Goal: Transaction & Acquisition: Book appointment/travel/reservation

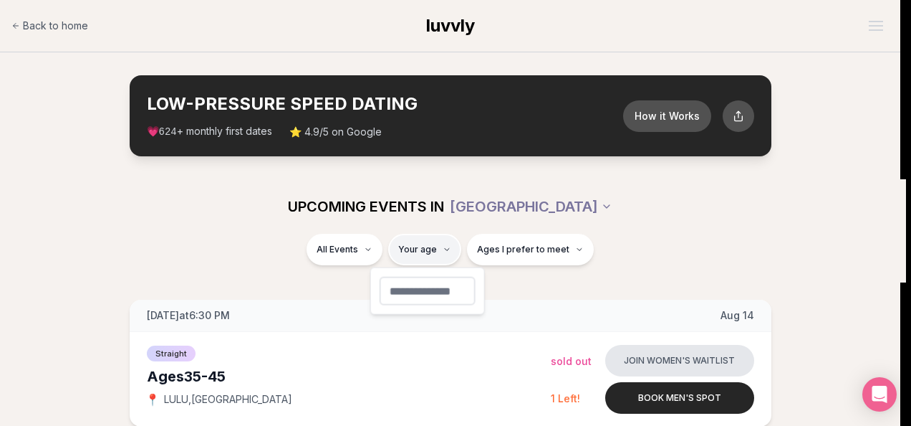
type input "**"
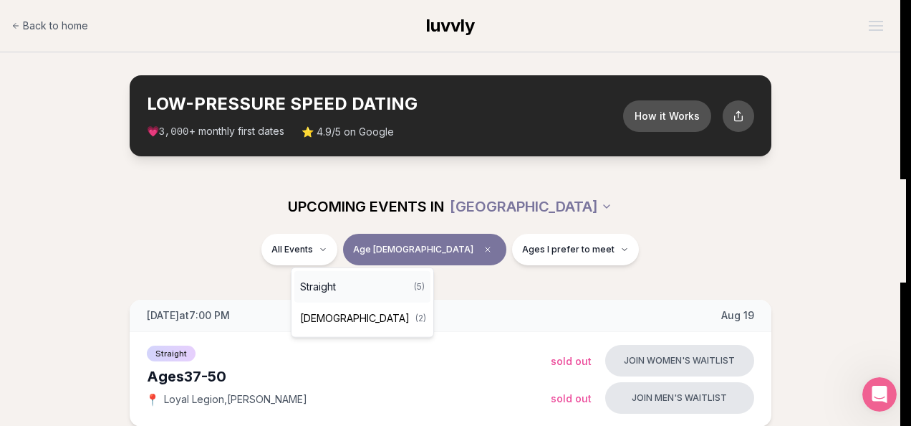
click at [320, 282] on span "Straight" at bounding box center [318, 286] width 36 height 14
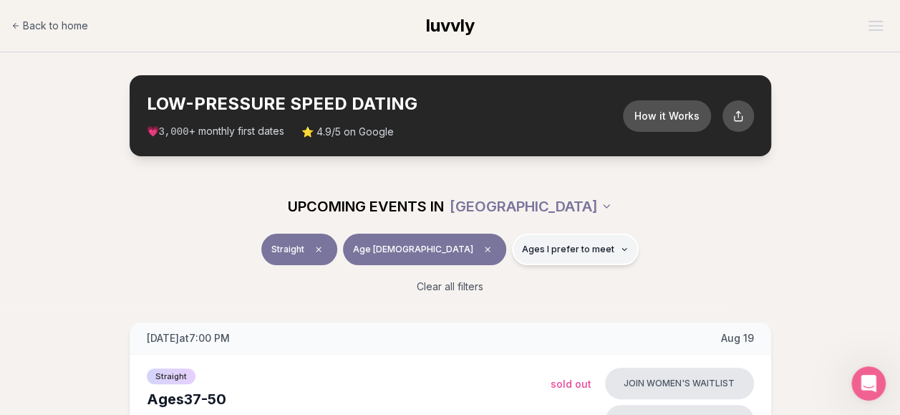
click at [620, 246] on icon "button" at bounding box center [624, 249] width 9 height 9
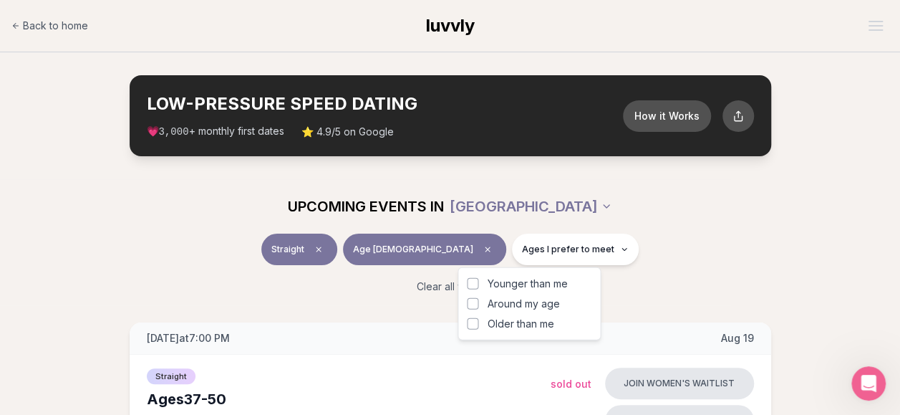
click at [473, 282] on button "Younger than me" at bounding box center [472, 283] width 11 height 11
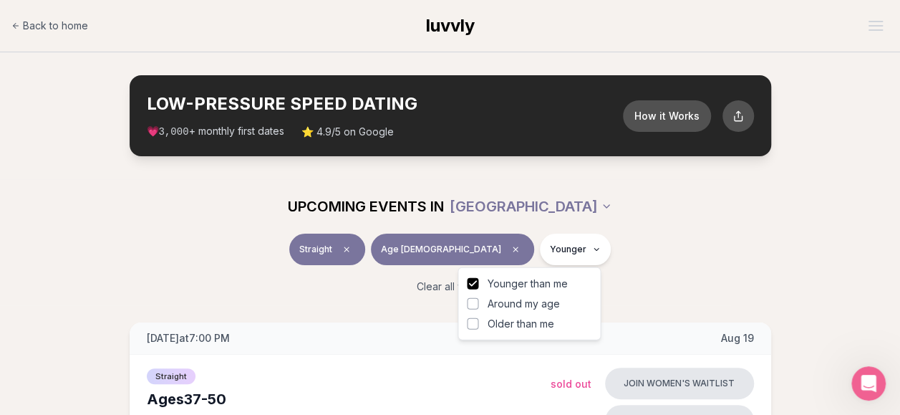
click at [655, 247] on div "Straight Age [DEMOGRAPHIC_DATA] Younger" at bounding box center [450, 252] width 802 height 37
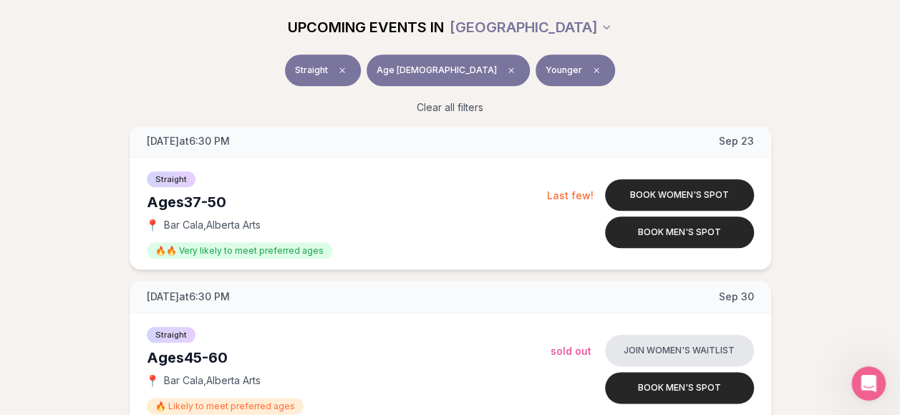
scroll to position [647, 0]
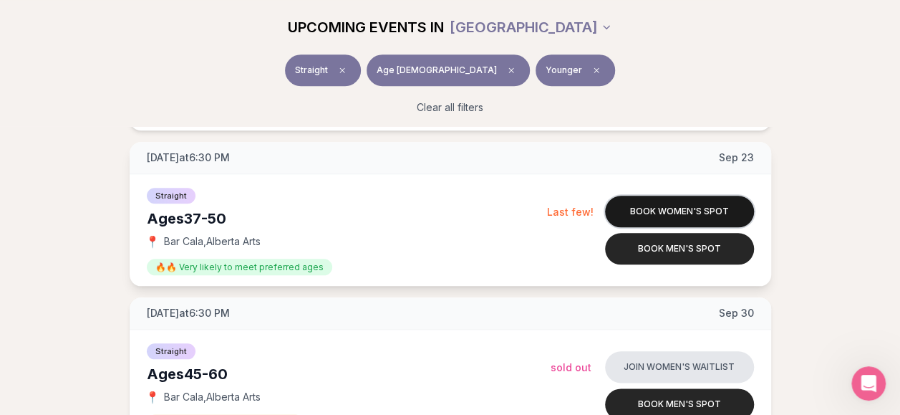
click at [656, 210] on button "Book women's spot" at bounding box center [679, 212] width 149 height 32
